Goal: Find contact information: Find contact information

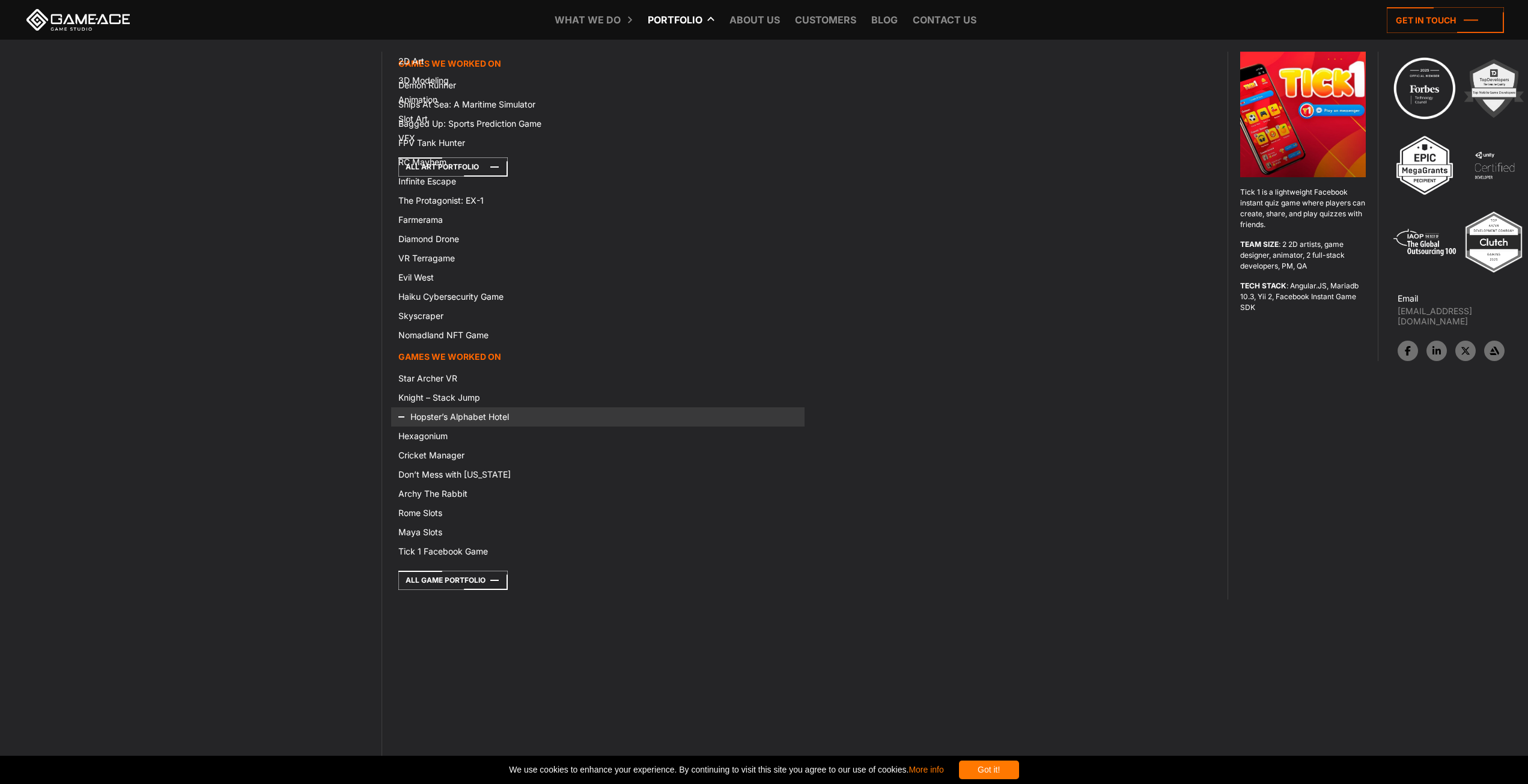
scroll to position [19883, 0]
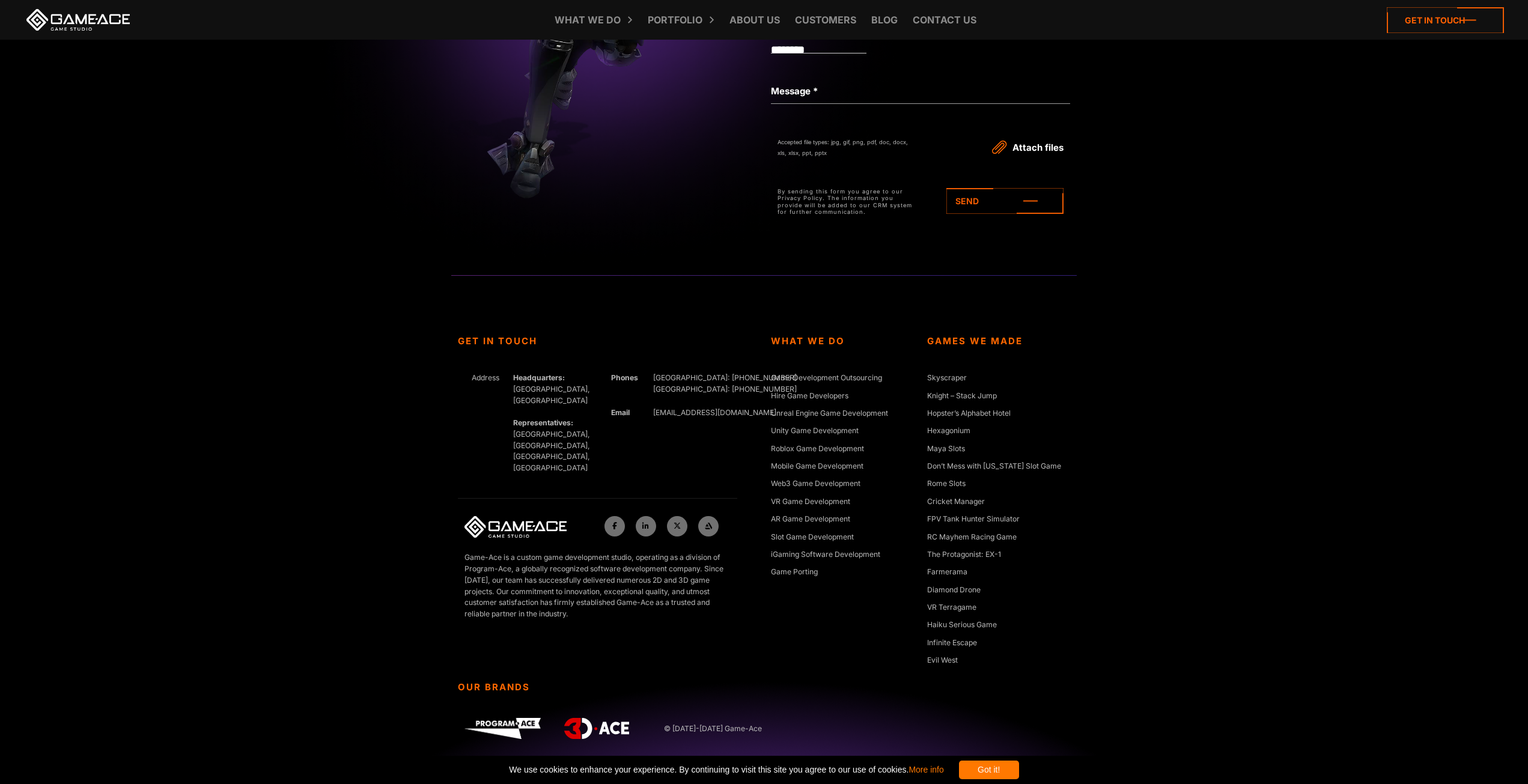
click at [1387, 33] on icon at bounding box center [1446, 20] width 117 height 26
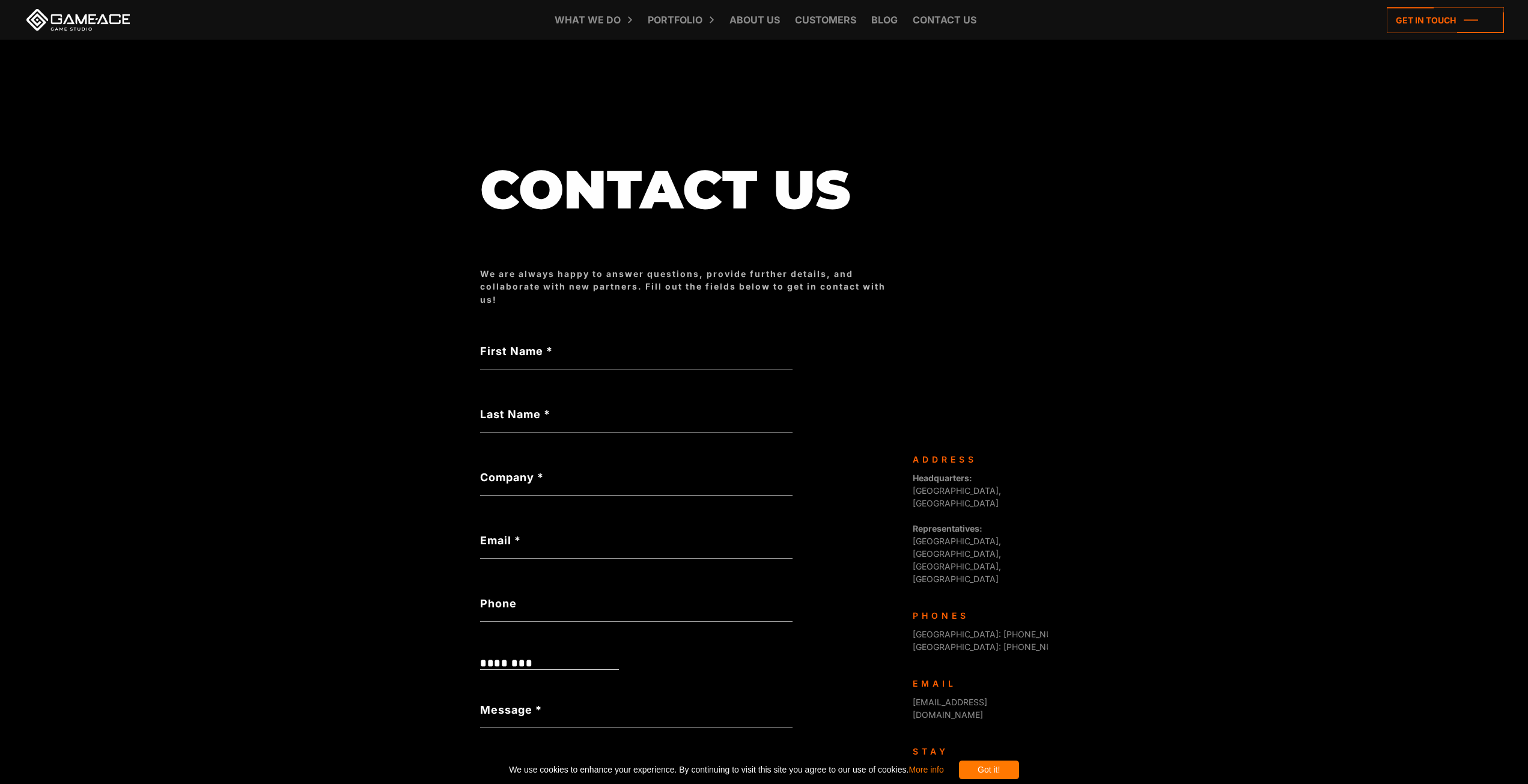
click at [480, 702] on label "Message *" at bounding box center [511, 709] width 62 height 16
click at [480, 700] on textarea "Message *" at bounding box center [636, 713] width 312 height 27
click at [676, 770] on icon at bounding box center [733, 782] width 116 height 26
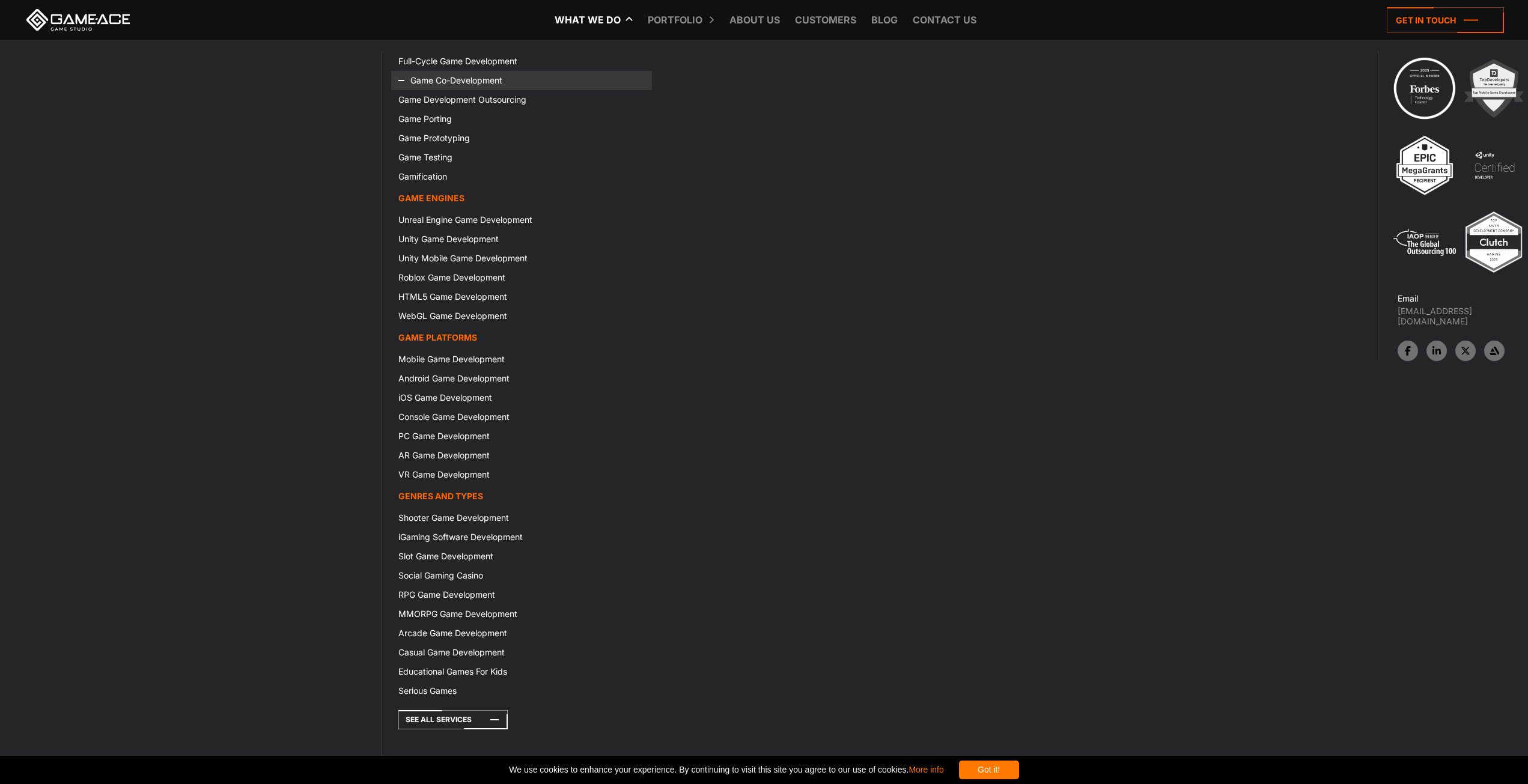
scroll to position [217, 0]
click at [913, 392] on div "Address Headquarters: Nicosia, Cyprus Representatives: Germany, Ukraine, Bulgar…" at bounding box center [975, 503] width 126 height 403
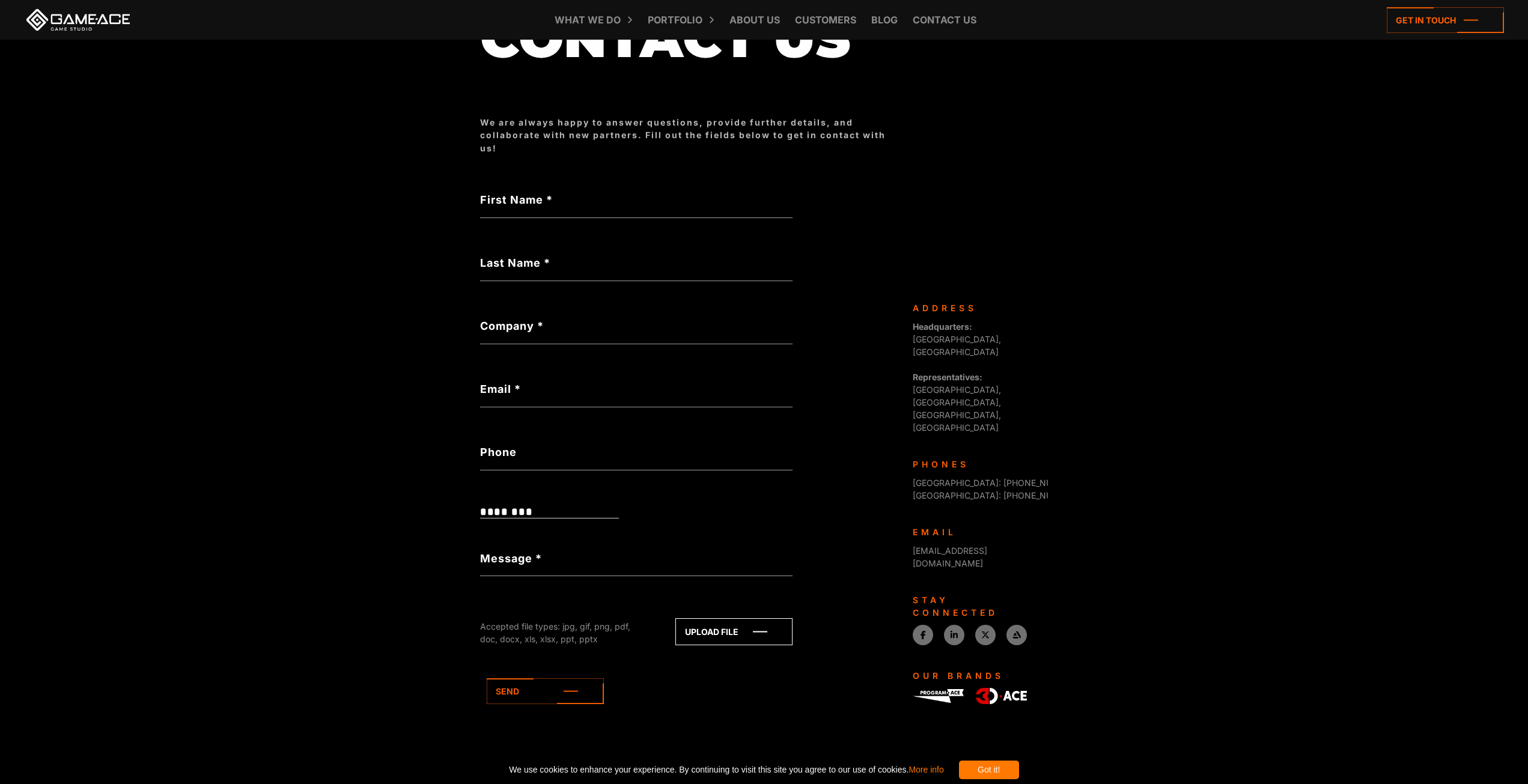
scroll to position [220, 0]
click at [913, 669] on div "Our Brands" at bounding box center [975, 675] width 126 height 13
